Goal: Navigation & Orientation: Go to known website

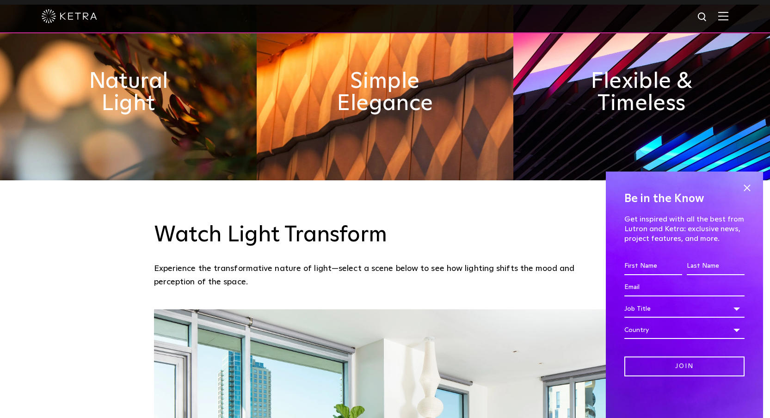
scroll to position [595, 0]
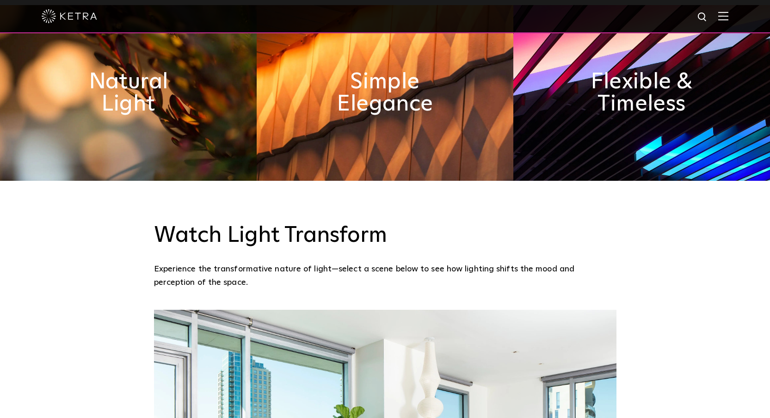
scroll to position [592, 0]
